Goal: Information Seeking & Learning: Learn about a topic

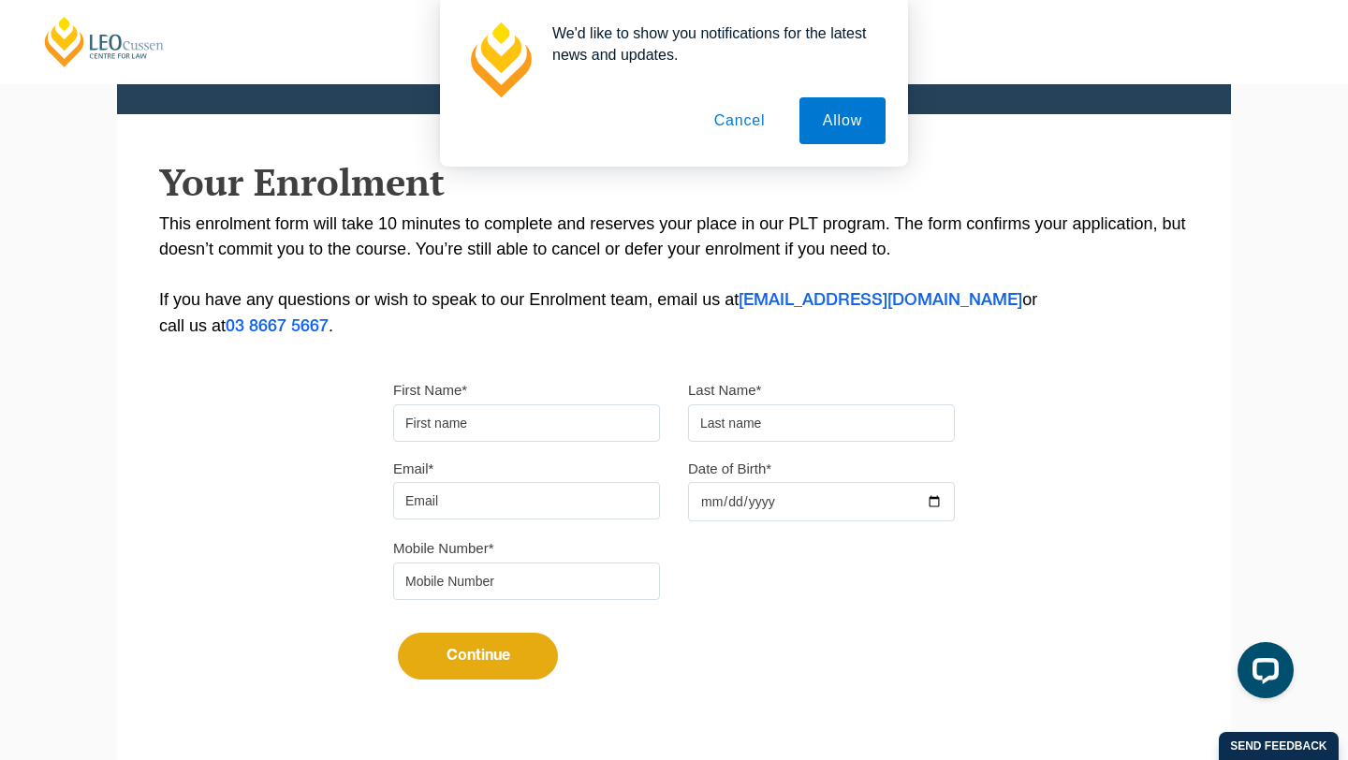
click at [749, 132] on button "Cancel" at bounding box center [740, 120] width 98 height 47
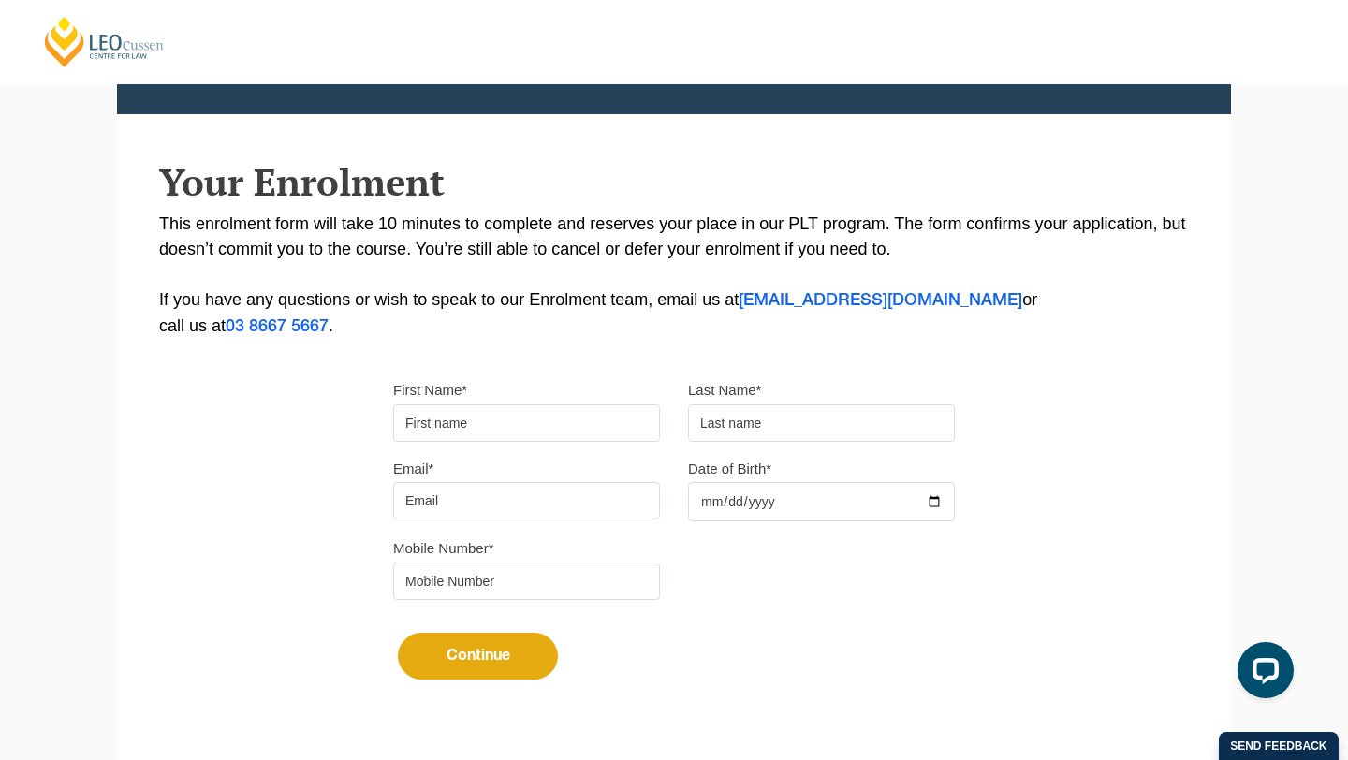
scroll to position [523, 0]
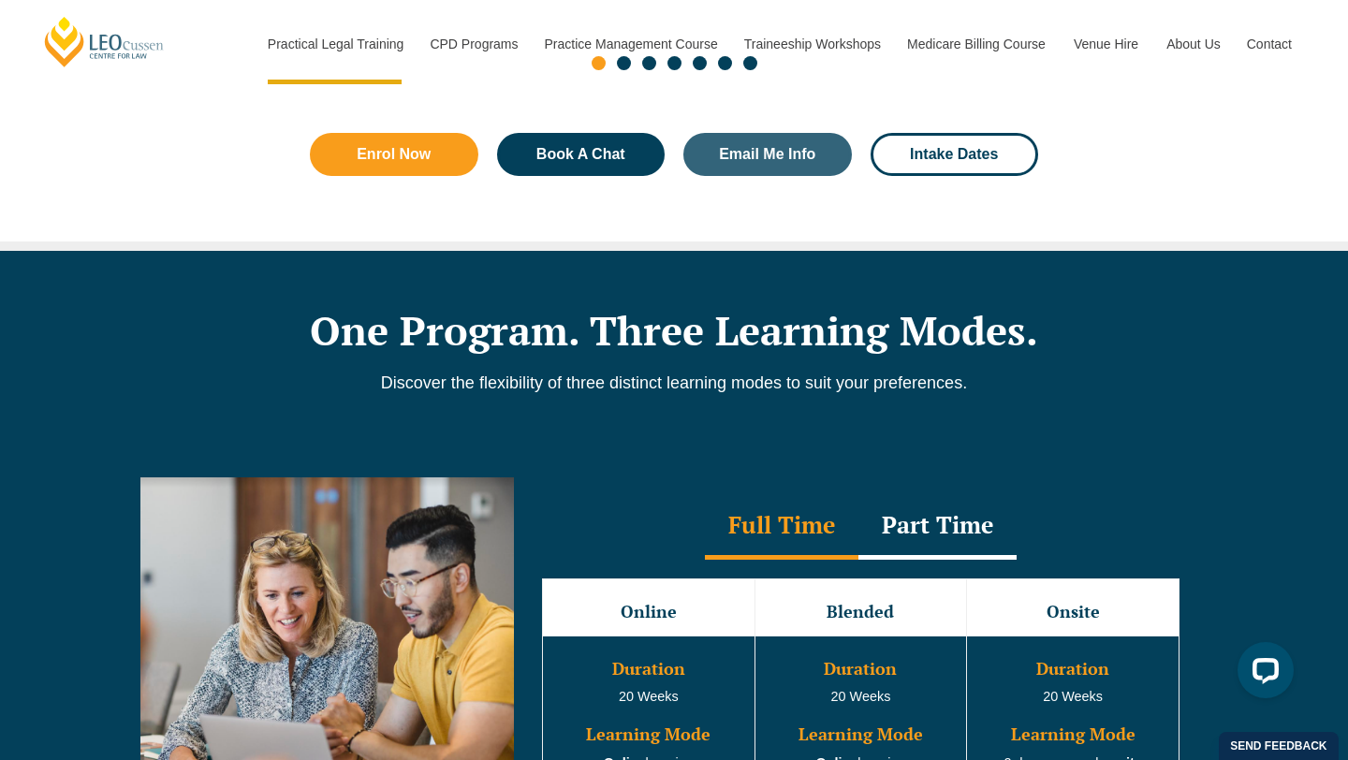
scroll to position [1642, 0]
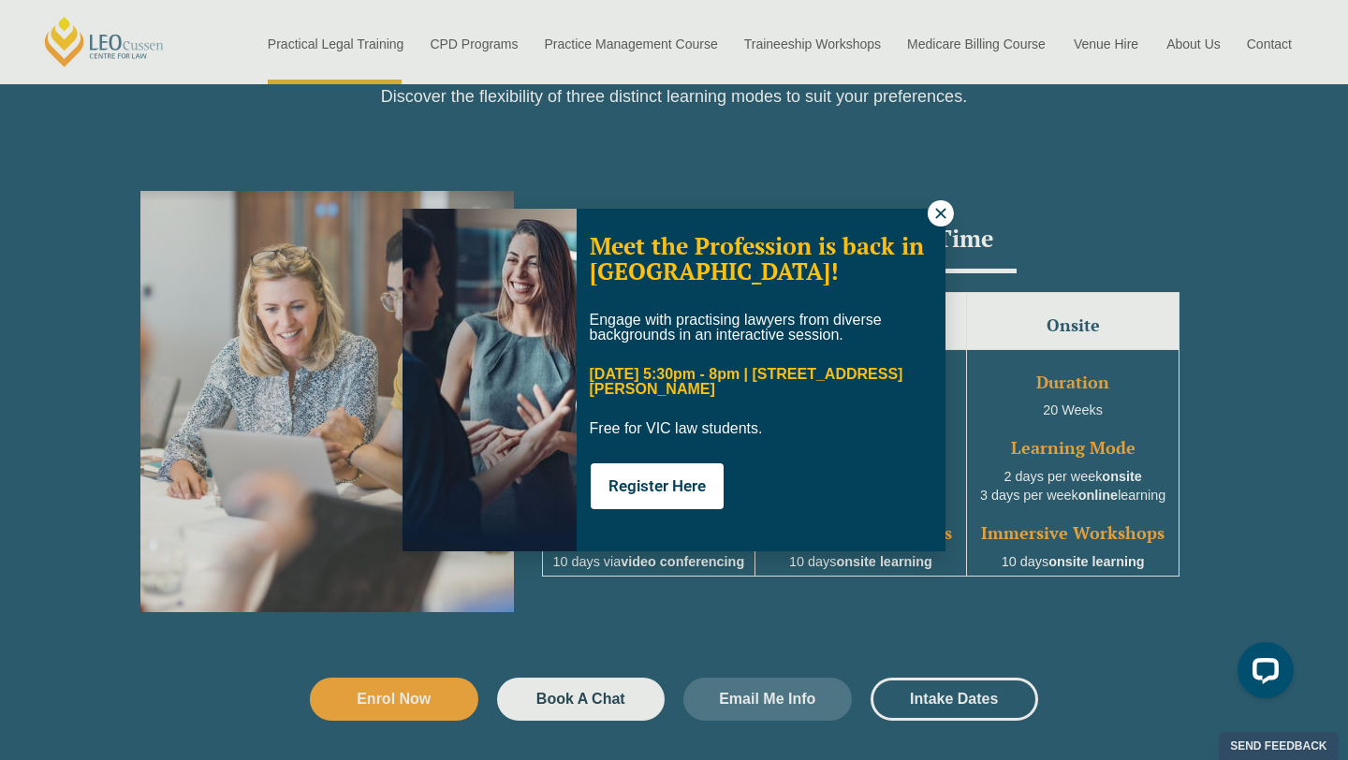
click at [916, 212] on div "Meet the Profession is back in [GEOGRAPHIC_DATA]! Engage with practising lawyer…" at bounding box center [674, 380] width 543 height 343
click at [928, 212] on button at bounding box center [941, 213] width 26 height 26
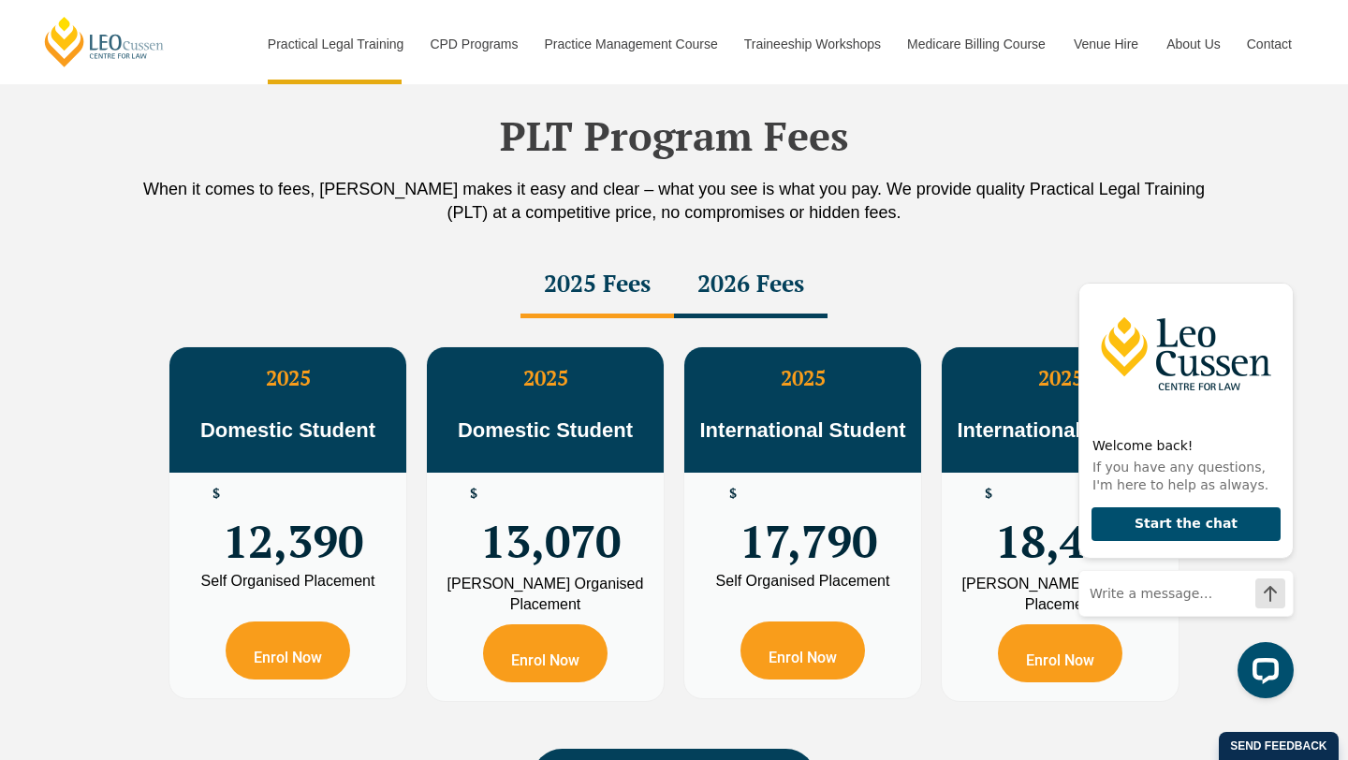
scroll to position [3275, 0]
